Goal: Transaction & Acquisition: Purchase product/service

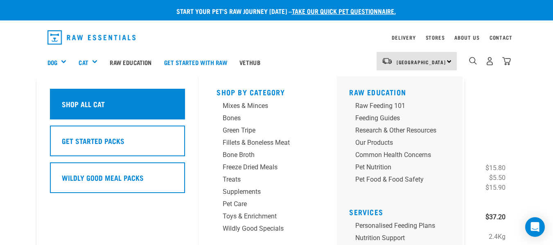
click at [83, 94] on div "Shop All Cat" at bounding box center [117, 104] width 135 height 31
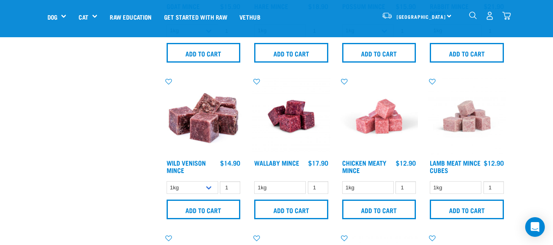
scroll to position [941, 0]
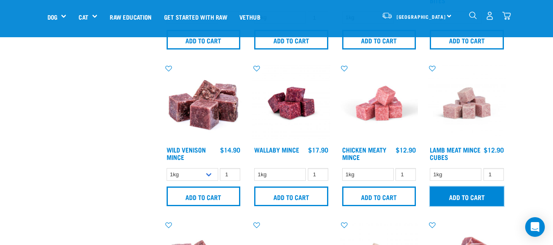
click at [463, 195] on input "Add to cart" at bounding box center [466, 196] width 74 height 20
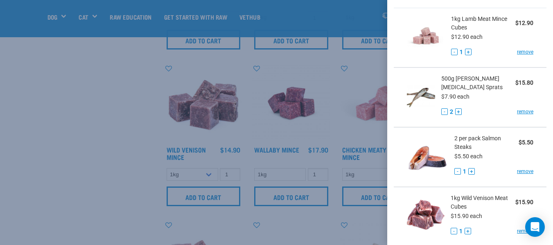
scroll to position [36, 0]
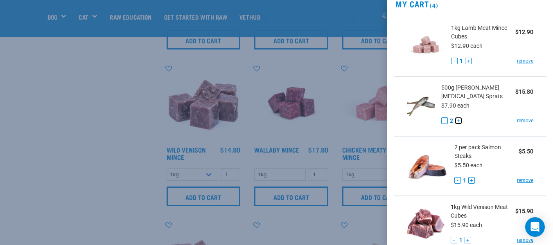
click at [461, 121] on button "+" at bounding box center [458, 120] width 7 height 7
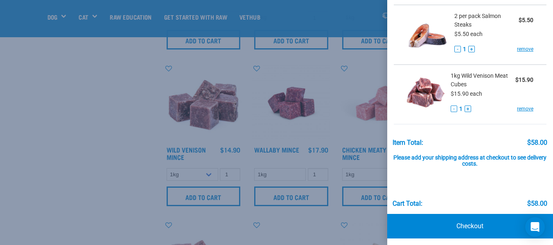
scroll to position [171, 0]
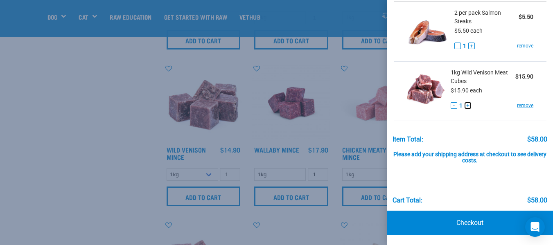
click at [466, 107] on button "+" at bounding box center [467, 105] width 7 height 7
click at [464, 222] on link "Checkout" at bounding box center [470, 223] width 166 height 25
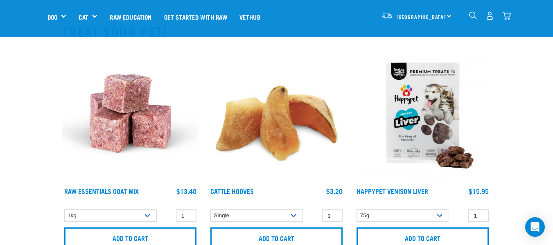
scroll to position [450, 0]
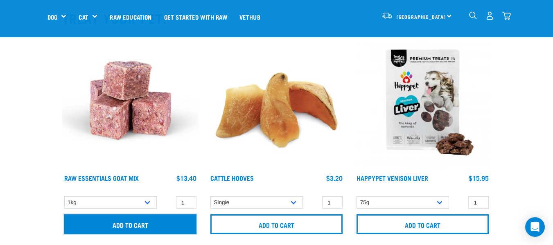
click at [117, 222] on input "Add to cart" at bounding box center [130, 224] width 132 height 20
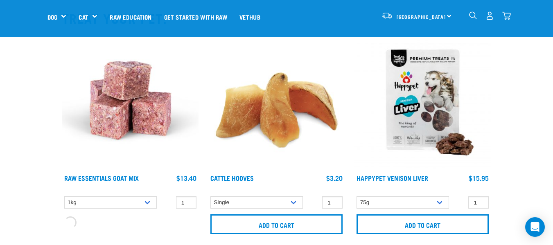
scroll to position [286, 0]
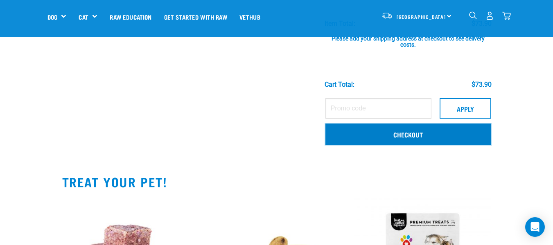
click at [400, 131] on link "Checkout" at bounding box center [408, 134] width 166 height 21
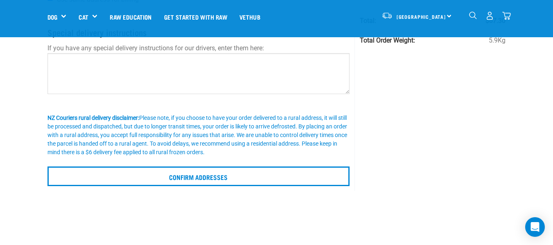
scroll to position [164, 0]
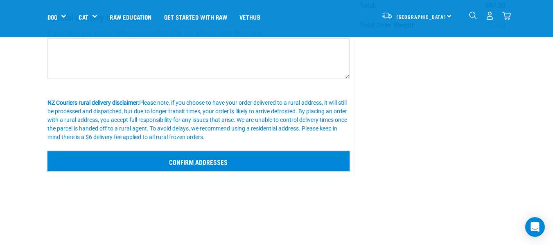
click at [188, 159] on input "Confirm addresses" at bounding box center [198, 161] width 302 height 20
